Goal: Task Accomplishment & Management: Manage account settings

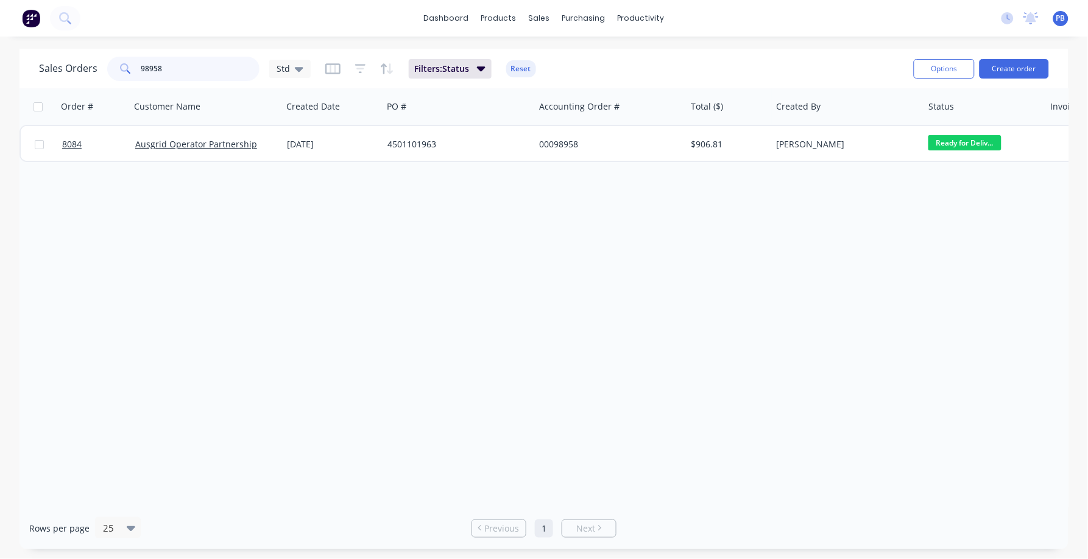
click at [173, 74] on input "98958" at bounding box center [200, 69] width 119 height 24
click at [173, 72] on input "98958" at bounding box center [200, 69] width 119 height 24
type input "98998"
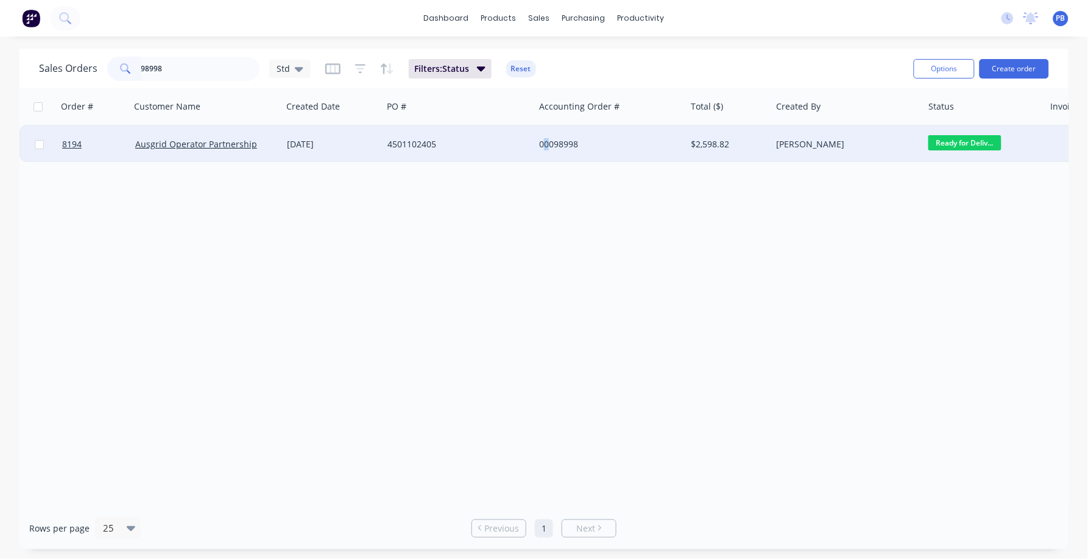
click at [549, 141] on div "00098998" at bounding box center [606, 144] width 135 height 12
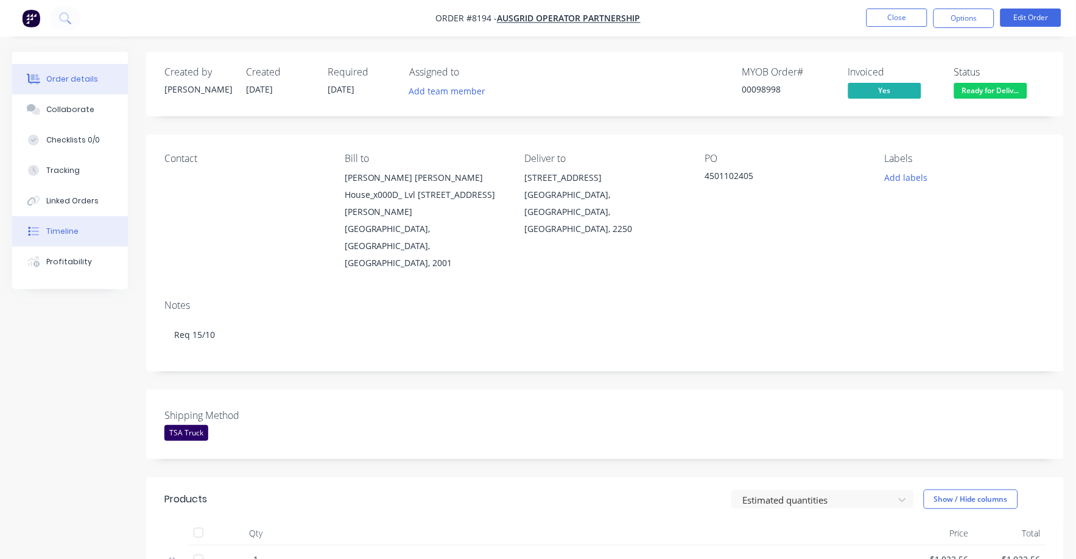
click at [73, 229] on div "Timeline" at bounding box center [62, 231] width 32 height 11
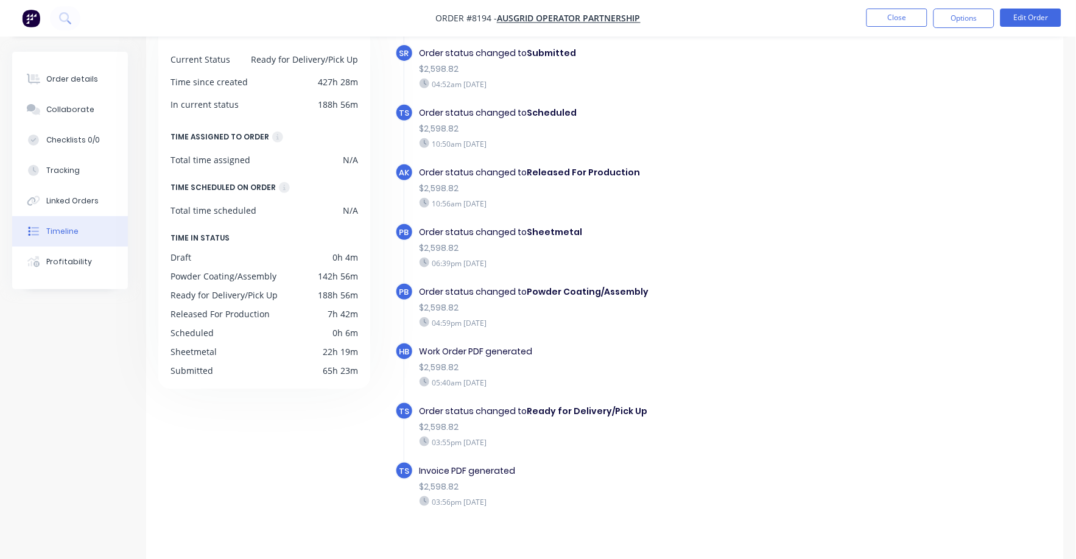
scroll to position [94, 0]
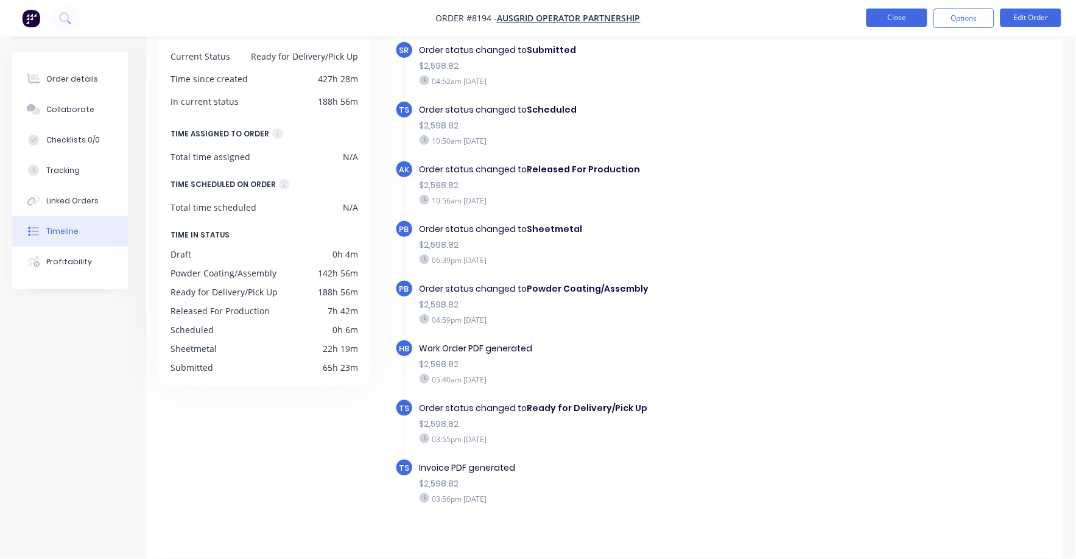
click at [895, 18] on button "Close" at bounding box center [897, 18] width 61 height 18
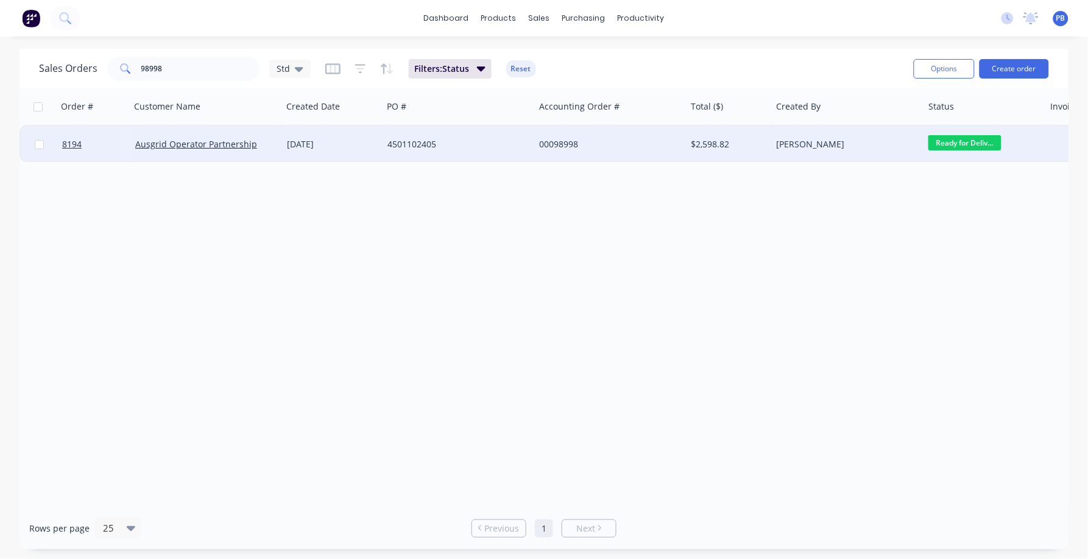
click at [547, 143] on div "00098998" at bounding box center [606, 144] width 135 height 12
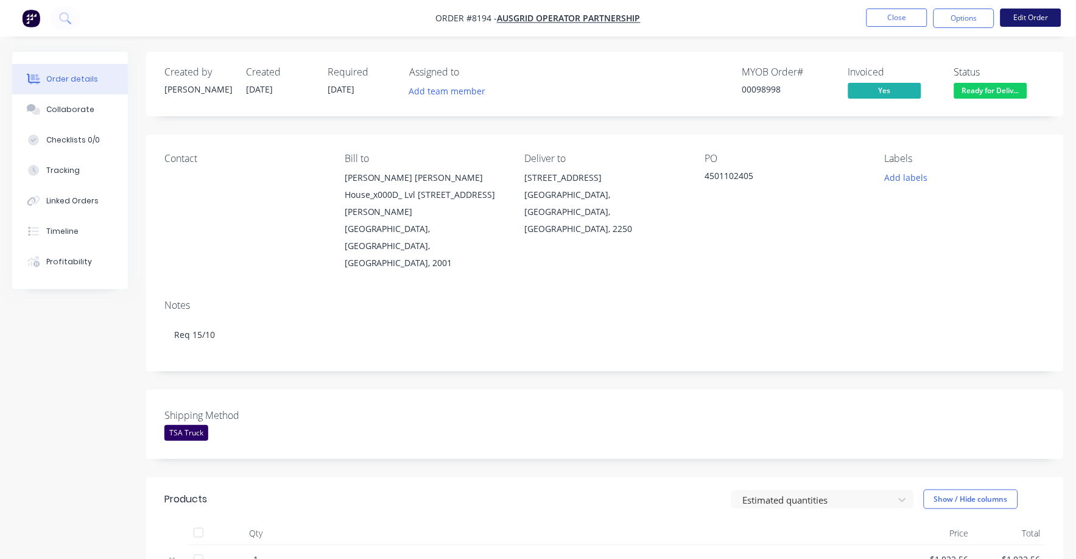
click at [1046, 21] on button "Edit Order" at bounding box center [1031, 18] width 61 height 18
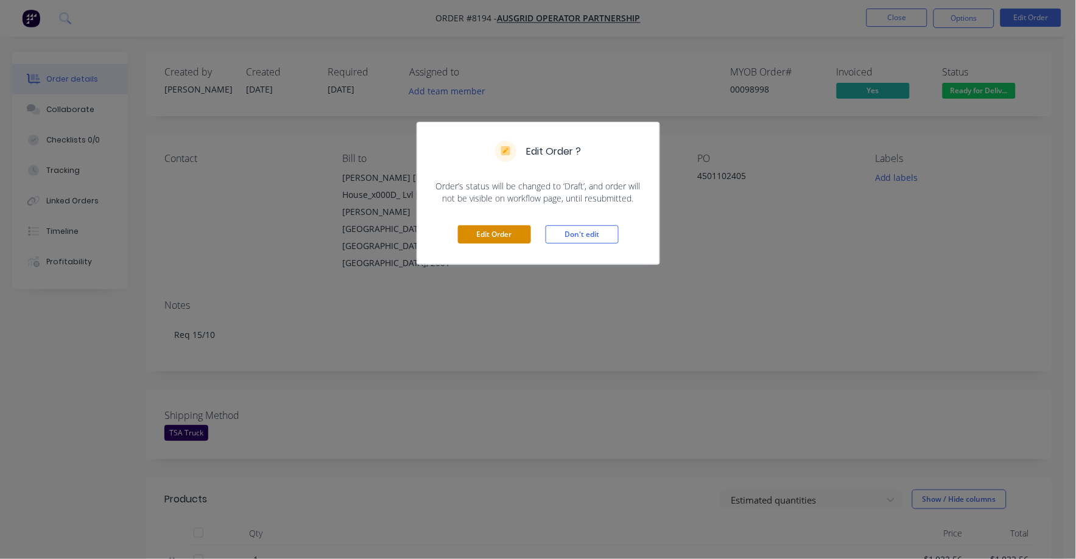
click at [520, 233] on button "Edit Order" at bounding box center [494, 234] width 73 height 18
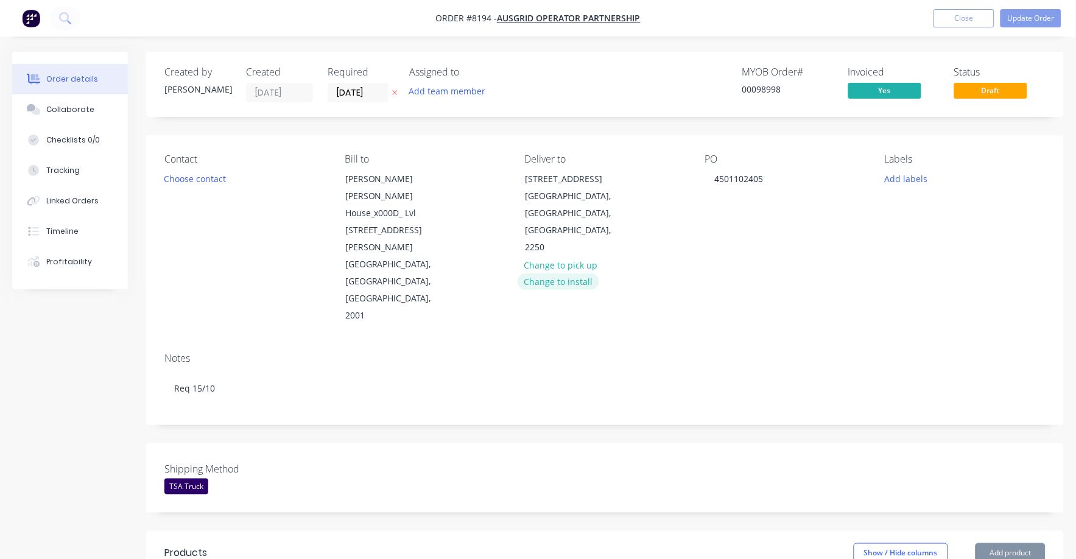
scroll to position [381, 0]
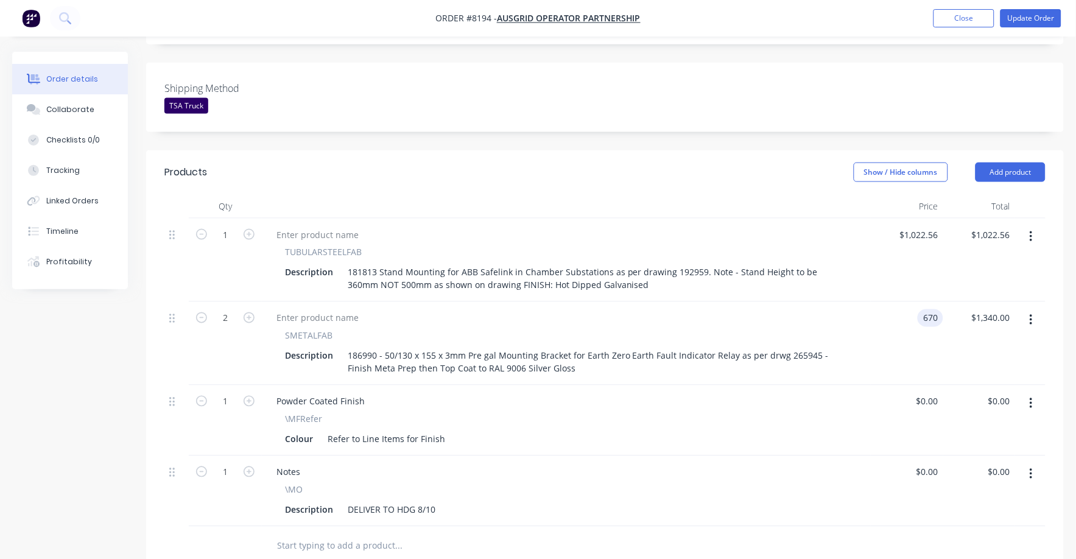
click at [935, 309] on input "670" at bounding box center [933, 318] width 21 height 18
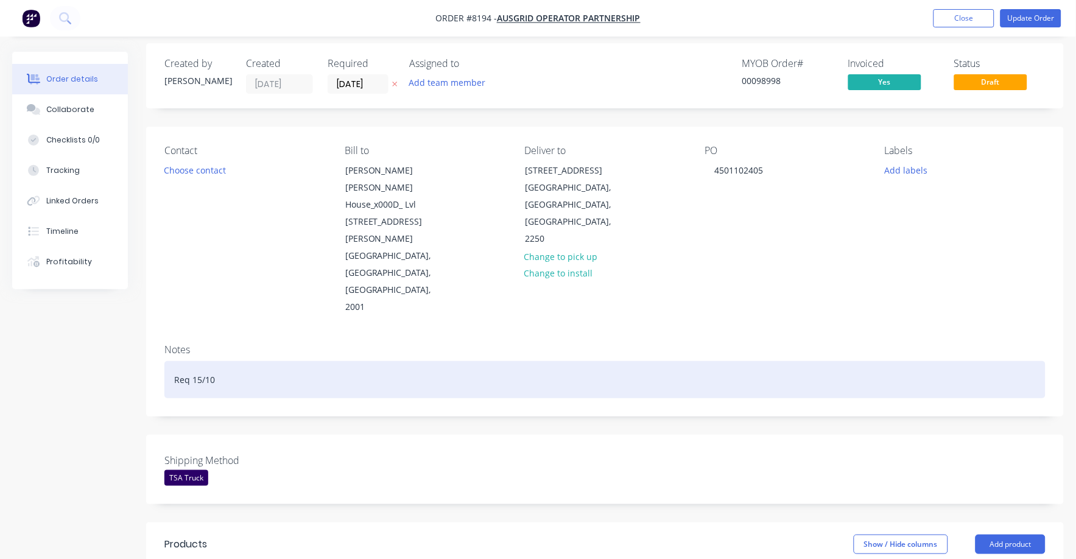
scroll to position [0, 0]
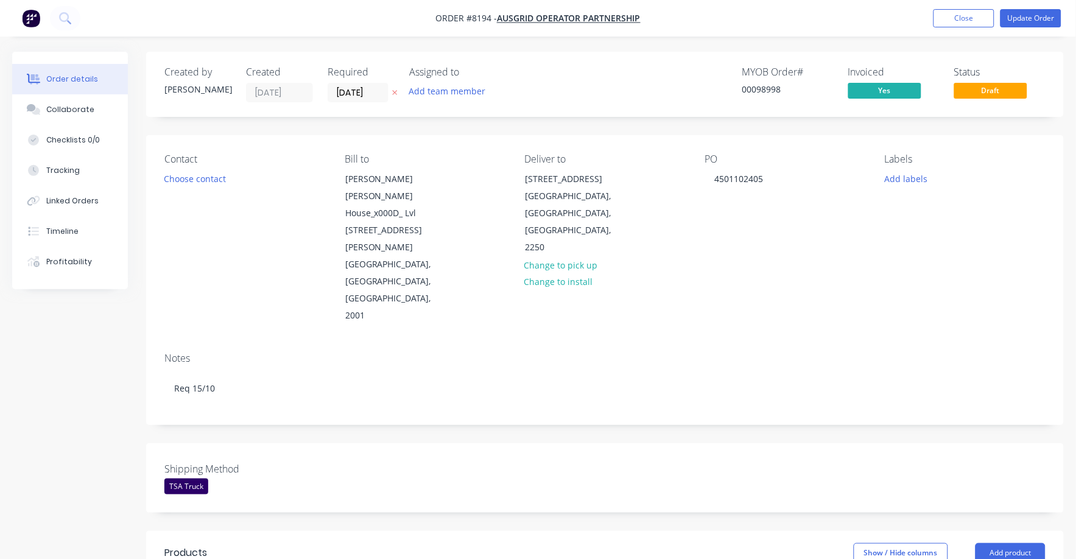
type input "$67.00"
type input "$134.00"
click at [940, 443] on div "Shipping Method TSA Truck" at bounding box center [605, 477] width 918 height 69
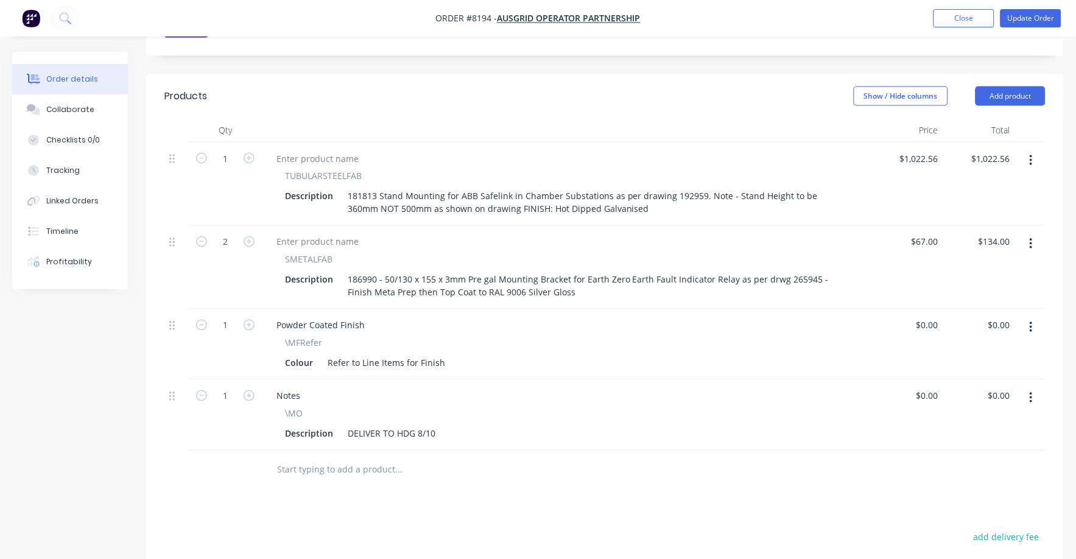
click at [932, 380] on div "$0.00 $0.00" at bounding box center [907, 415] width 72 height 71
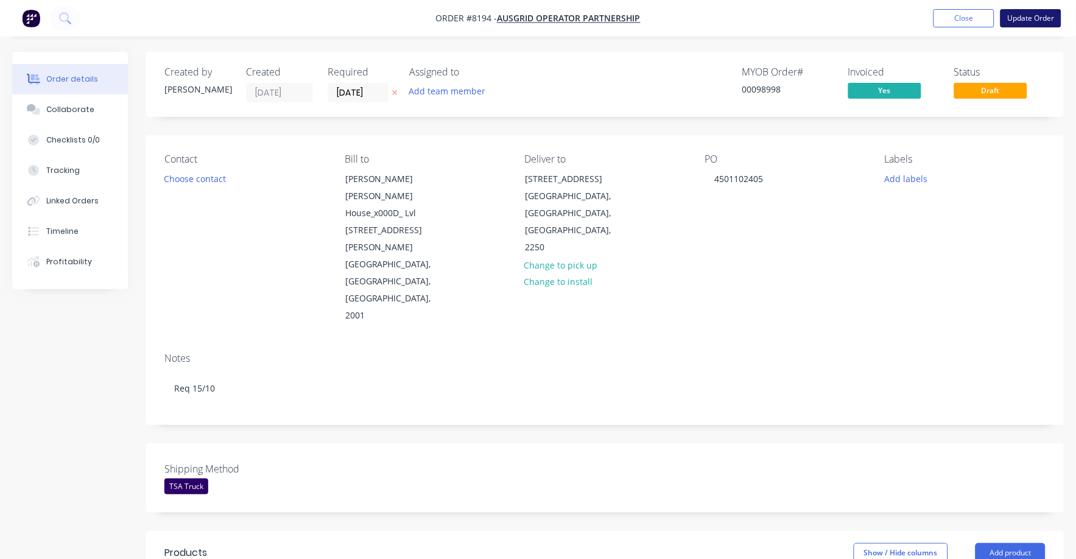
click at [1035, 15] on button "Update Order" at bounding box center [1031, 18] width 61 height 18
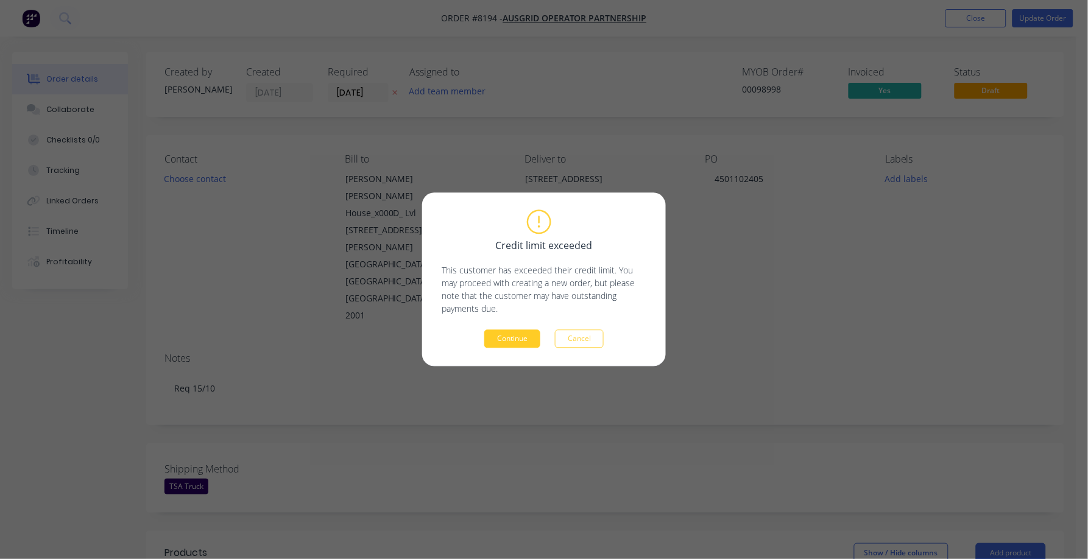
click at [521, 342] on button "Continue" at bounding box center [512, 339] width 56 height 18
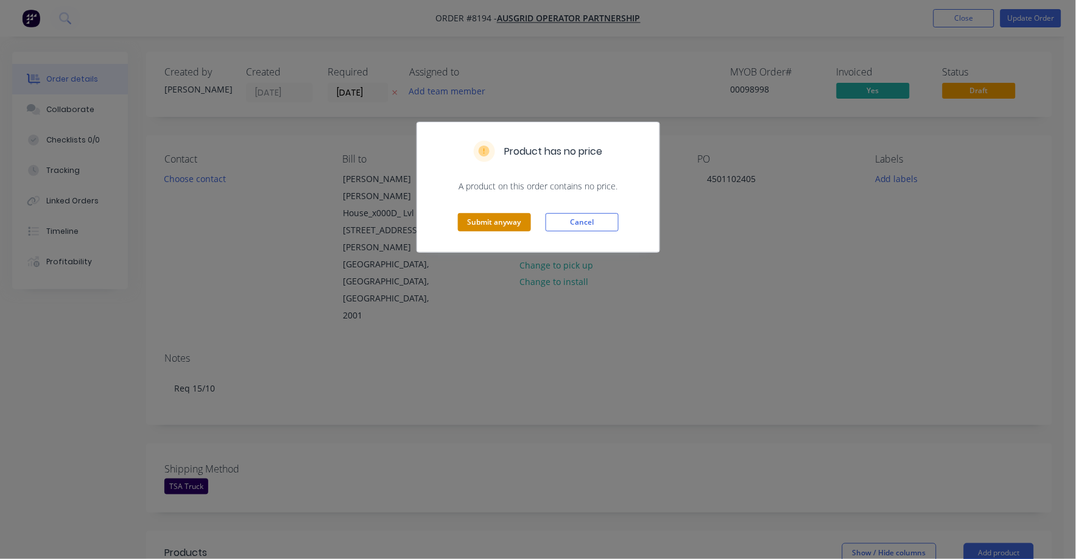
click at [507, 221] on button "Submit anyway" at bounding box center [494, 222] width 73 height 18
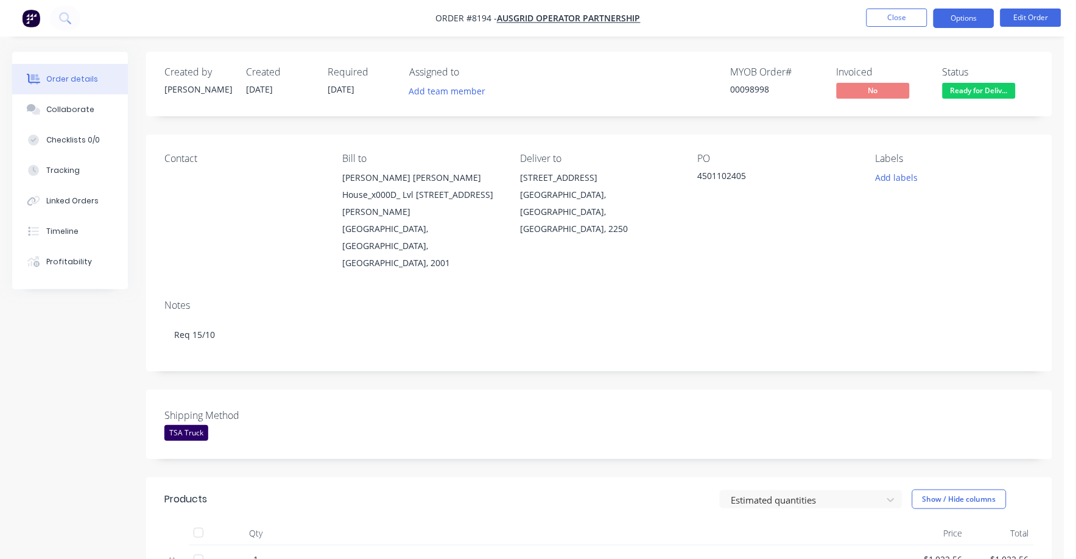
click at [973, 14] on button "Options" at bounding box center [964, 18] width 61 height 19
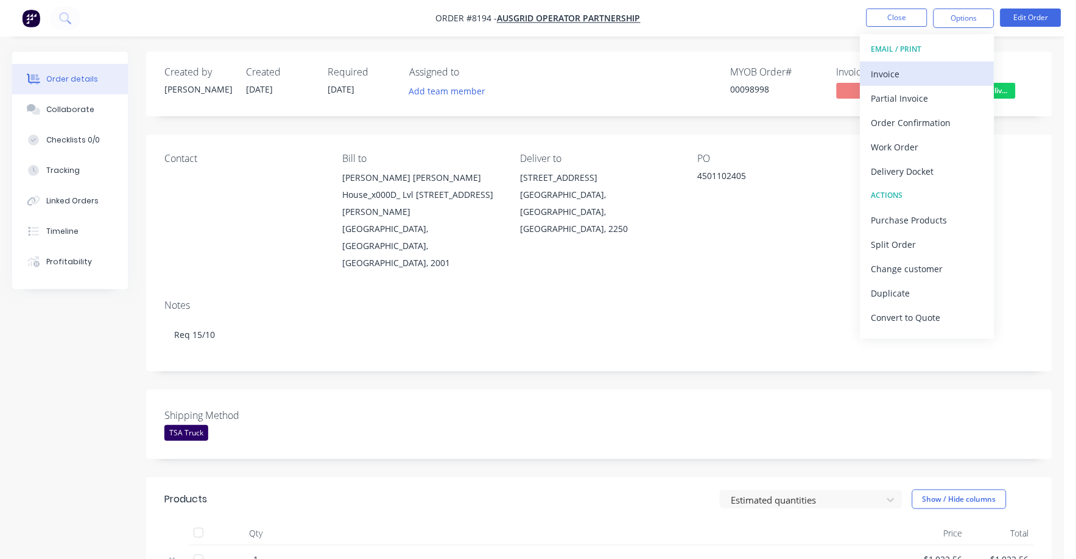
click at [901, 69] on div "Invoice" at bounding box center [928, 74] width 112 height 18
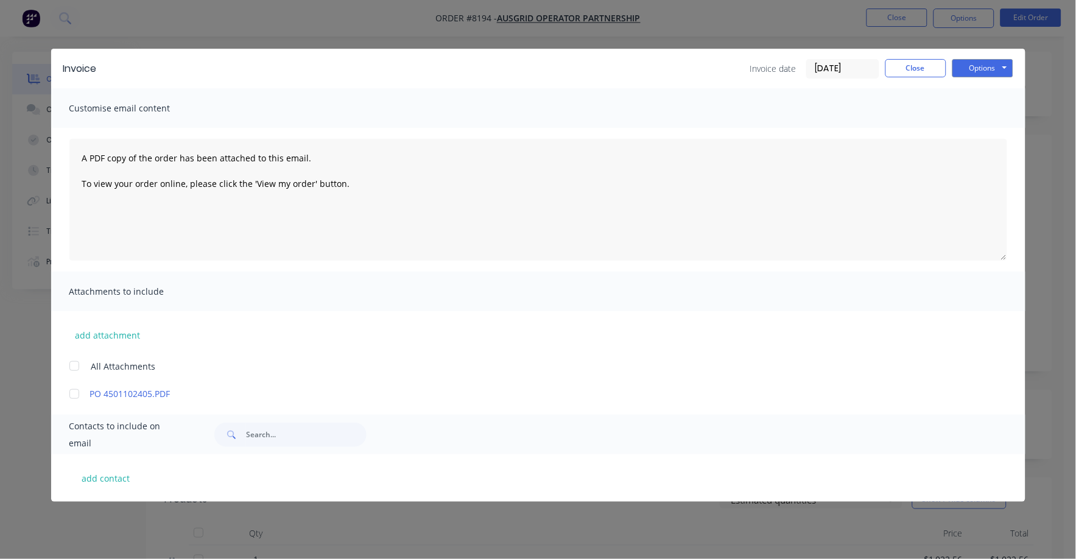
click at [832, 69] on input "[DATE]" at bounding box center [843, 69] width 72 height 18
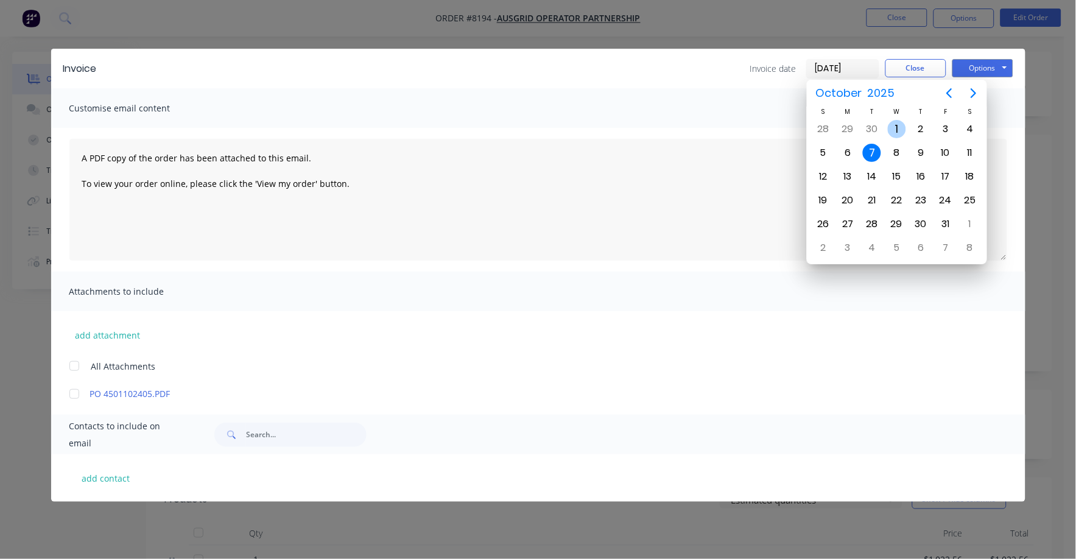
click at [903, 131] on div "1" at bounding box center [897, 129] width 18 height 18
type input "[DATE]"
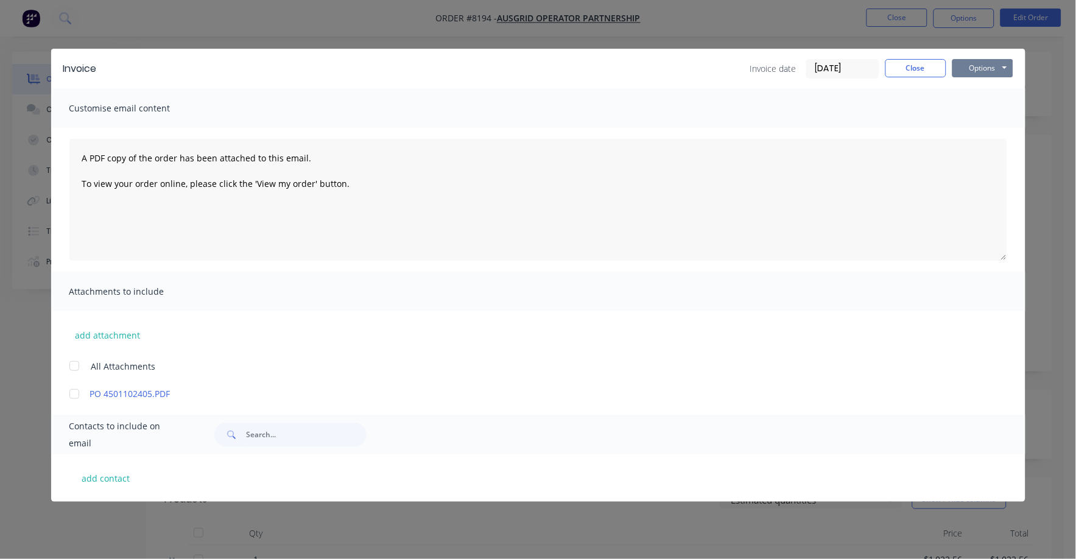
click at [981, 66] on button "Options" at bounding box center [983, 68] width 61 height 18
click at [981, 104] on button "Print" at bounding box center [992, 110] width 78 height 20
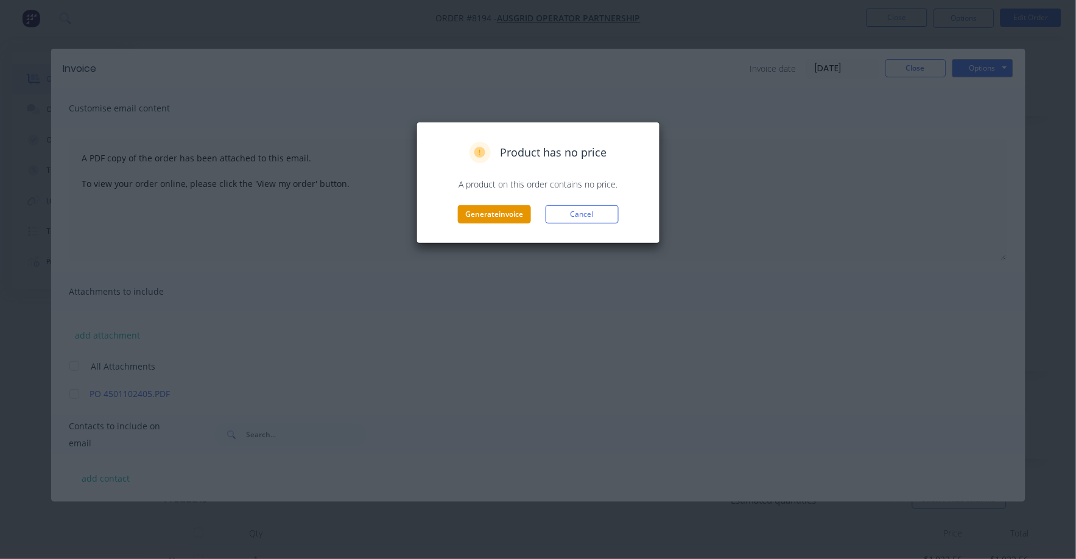
click at [490, 210] on button "Generate invoice" at bounding box center [494, 214] width 73 height 18
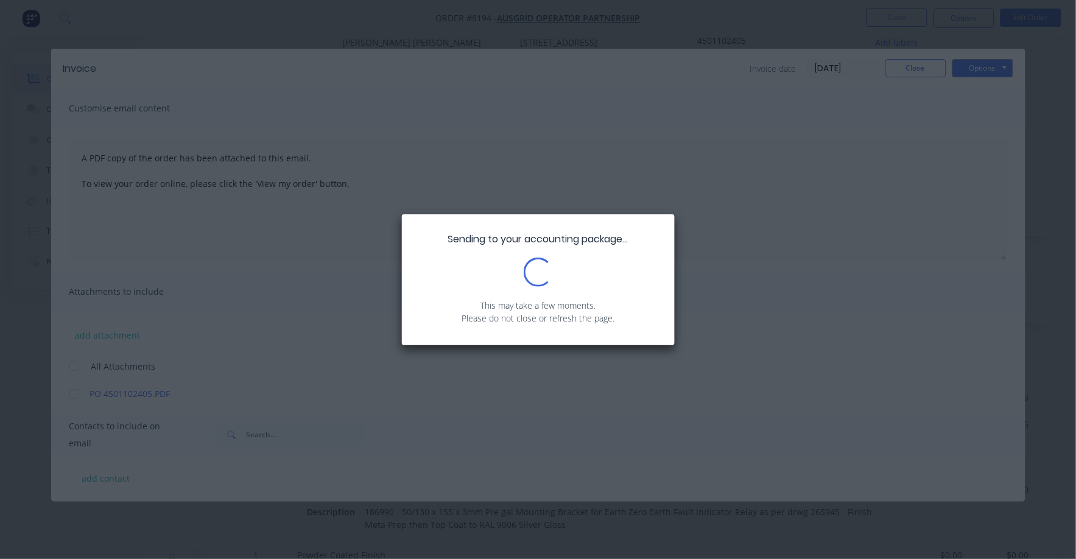
scroll to position [152, 0]
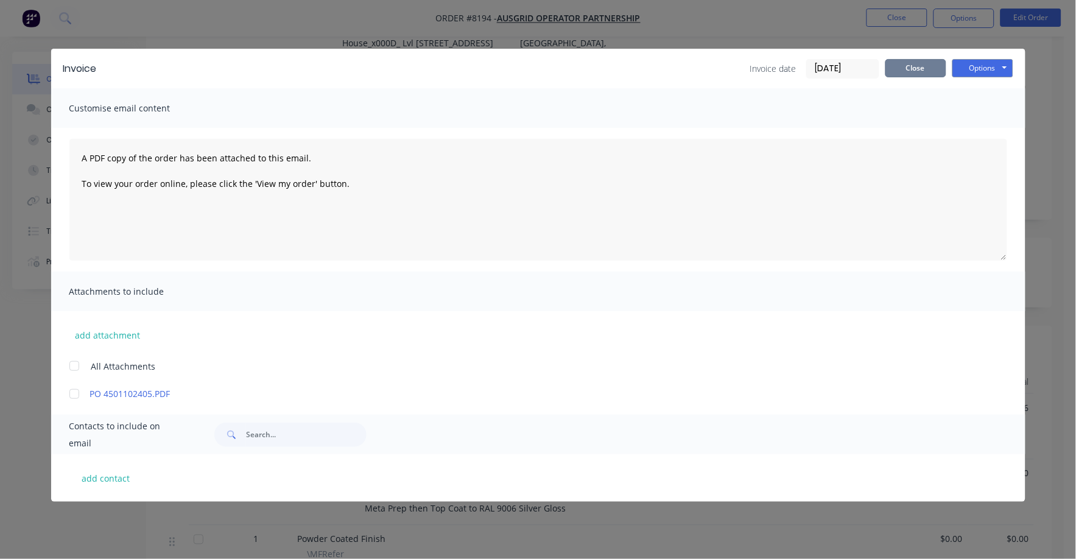
click at [909, 61] on button "Close" at bounding box center [916, 68] width 61 height 18
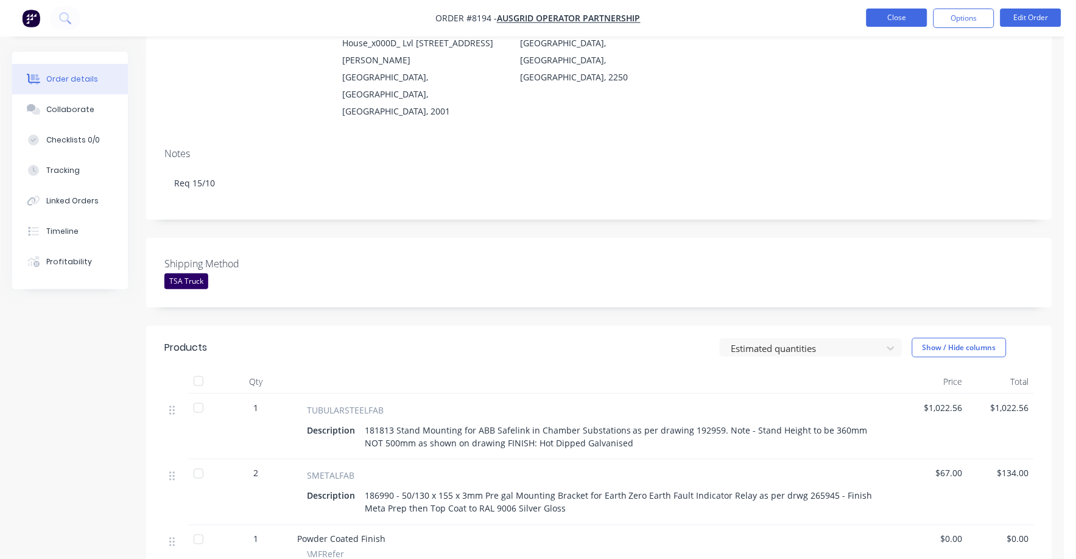
click at [907, 17] on button "Close" at bounding box center [897, 18] width 61 height 18
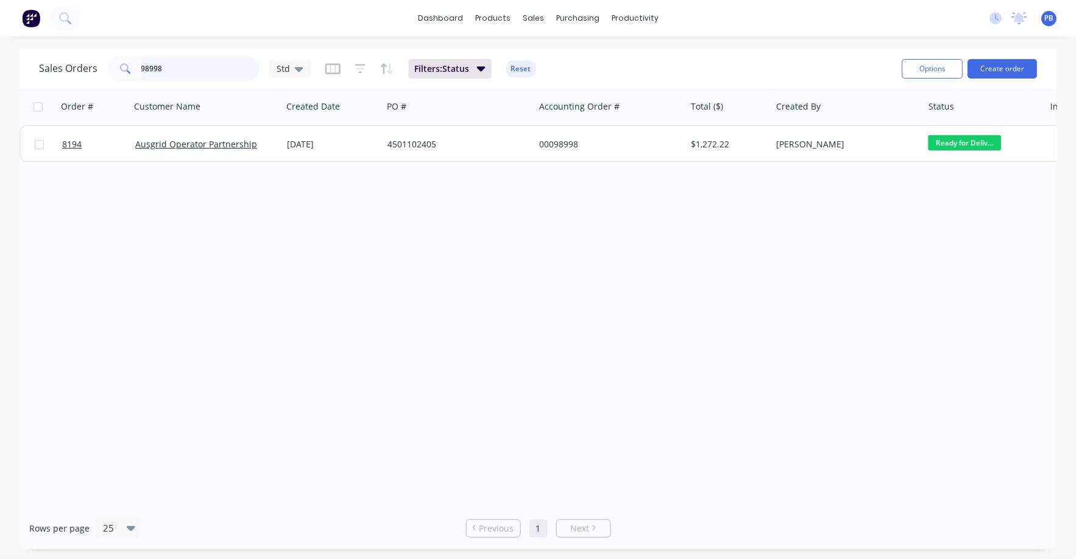
click at [191, 62] on input "98998" at bounding box center [200, 69] width 119 height 24
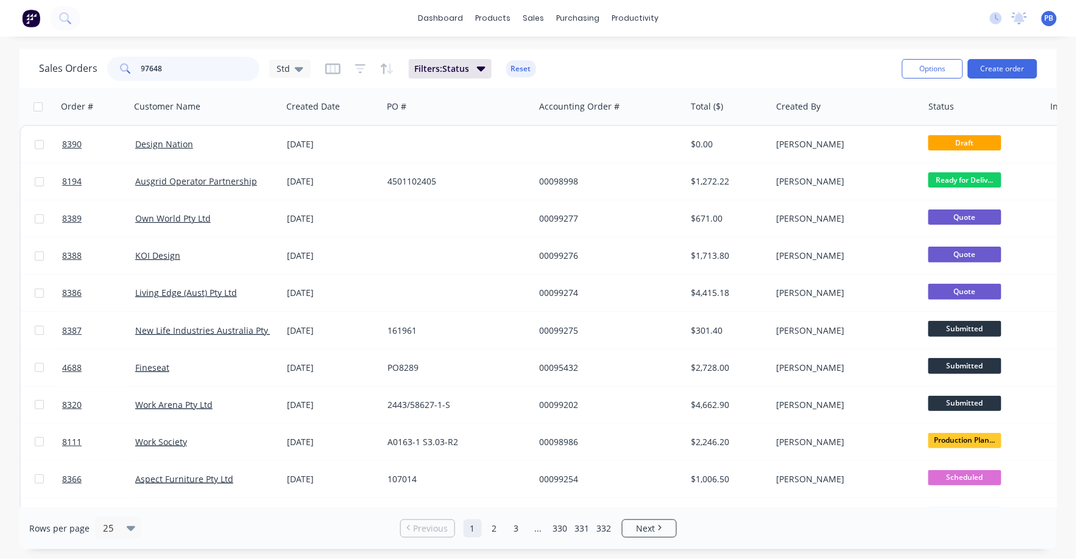
type input "97648"
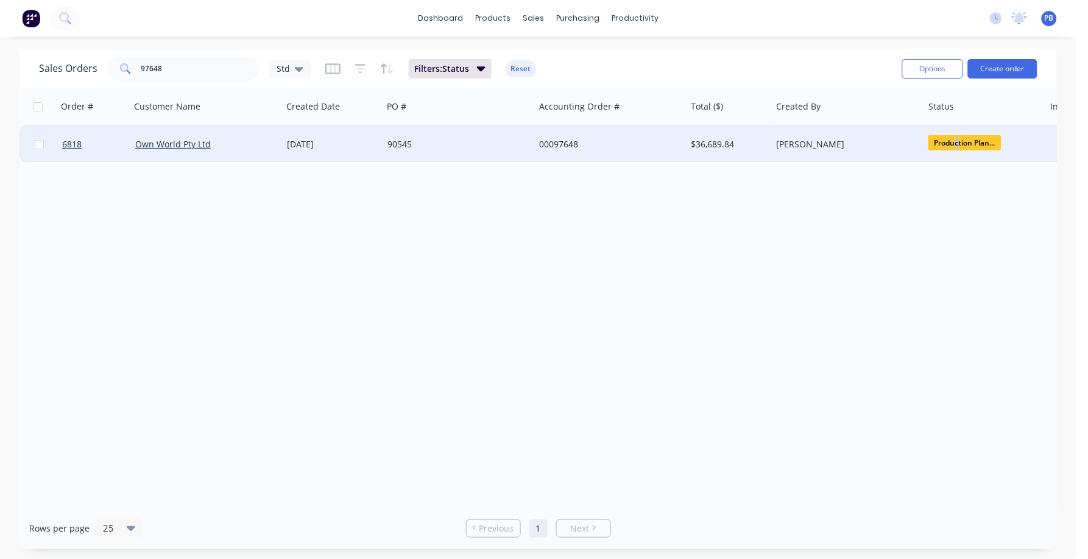
click at [957, 139] on span "Production Plan..." at bounding box center [964, 142] width 73 height 15
click at [565, 139] on div "00097648" at bounding box center [606, 144] width 135 height 12
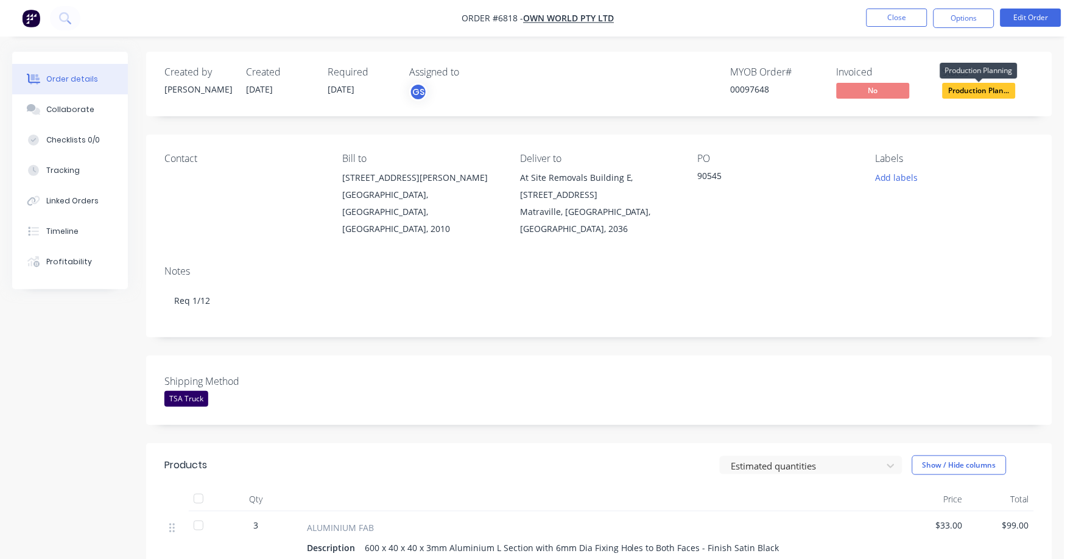
click at [982, 91] on span "Production Plan..." at bounding box center [979, 90] width 73 height 15
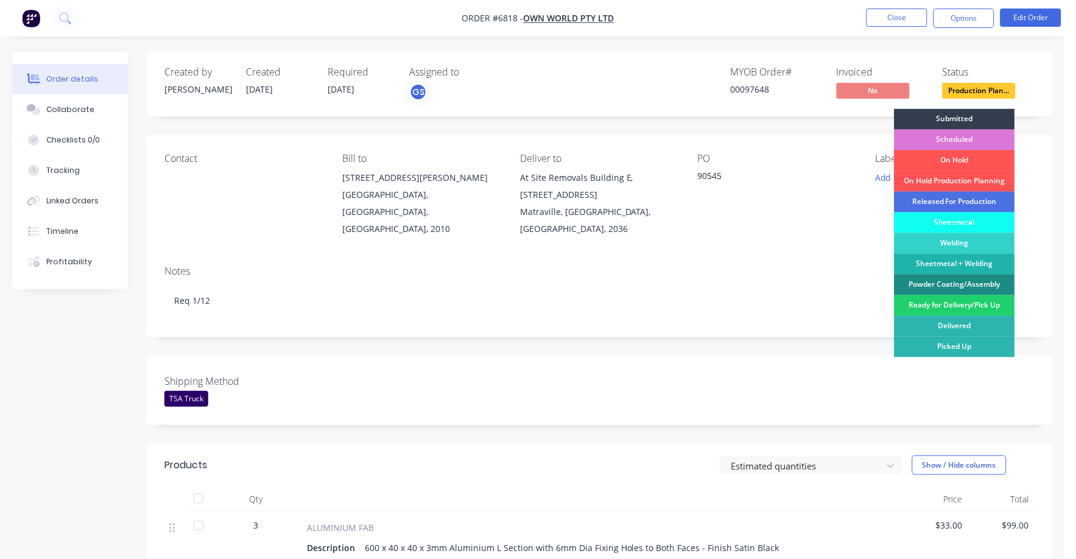
click at [986, 153] on div "On Hold" at bounding box center [955, 160] width 121 height 21
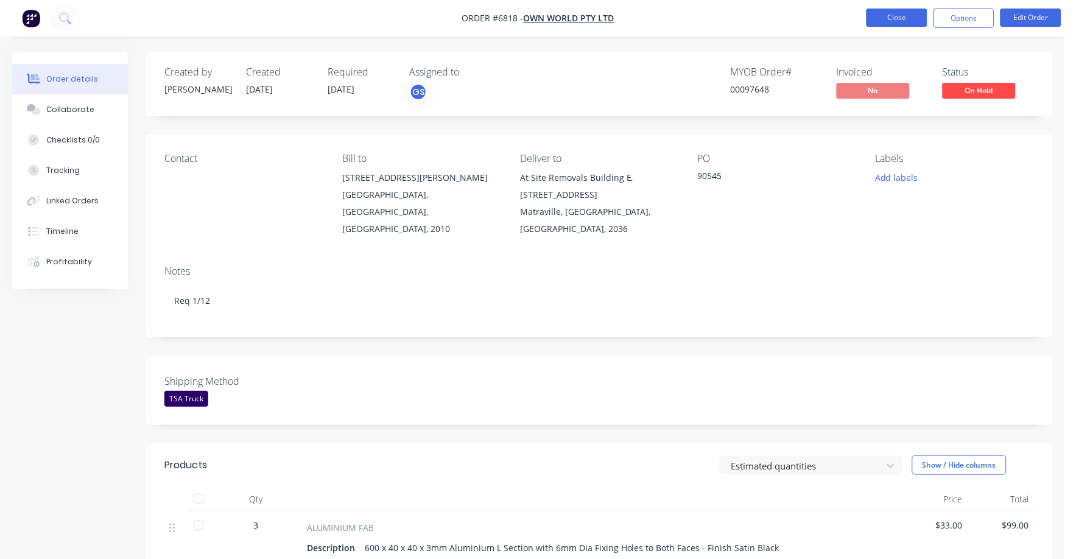
click at [912, 19] on button "Close" at bounding box center [897, 18] width 61 height 18
